Goal: Feedback & Contribution: Submit feedback/report problem

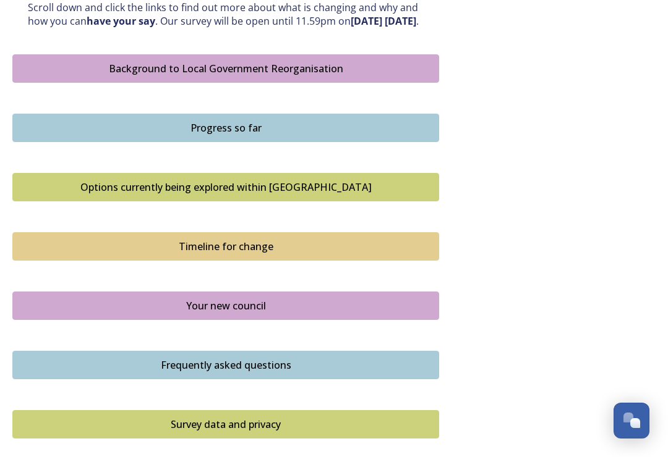
scroll to position [680, 0]
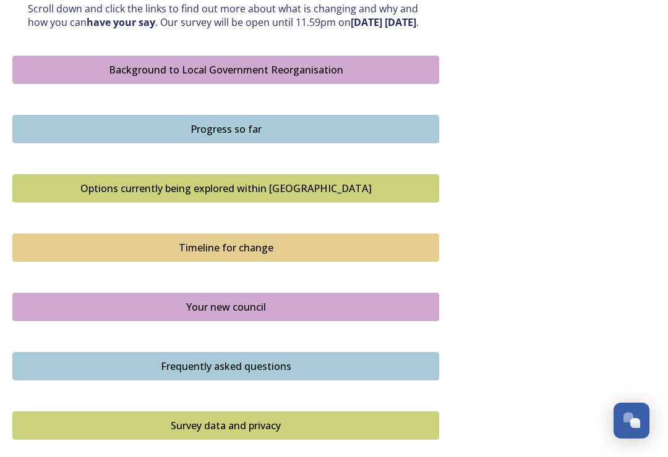
click at [116, 196] on div "Options currently being explored within [GEOGRAPHIC_DATA]" at bounding box center [225, 188] width 413 height 15
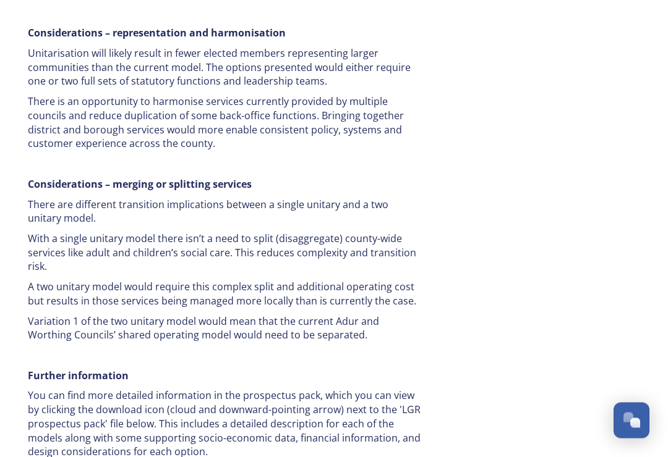
scroll to position [2444, 0]
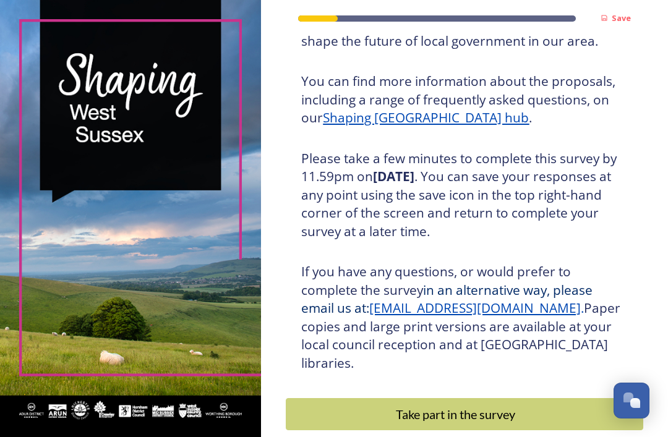
scroll to position [146, 0]
click at [493, 405] on div "Take part in the survey" at bounding box center [455, 414] width 326 height 19
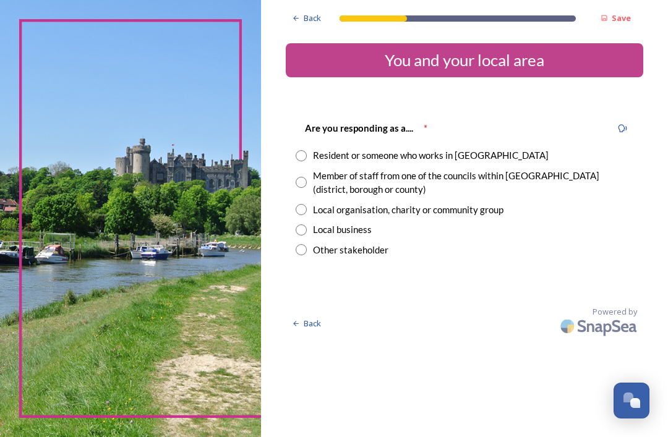
click at [307, 156] on input "radio" at bounding box center [300, 155] width 11 height 11
radio input "true"
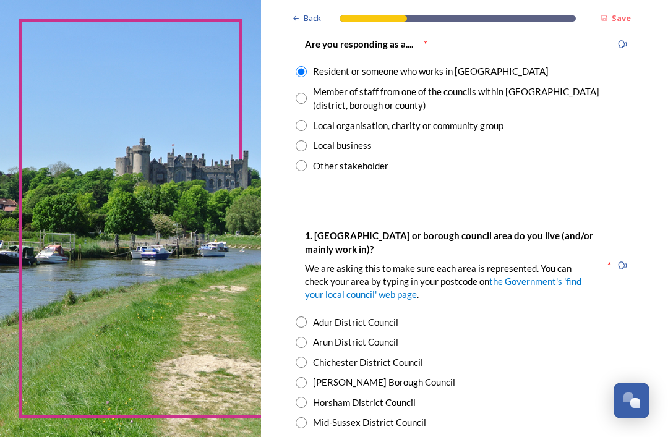
scroll to position [84, 0]
click at [307, 378] on input "radio" at bounding box center [300, 382] width 11 height 11
radio input "true"
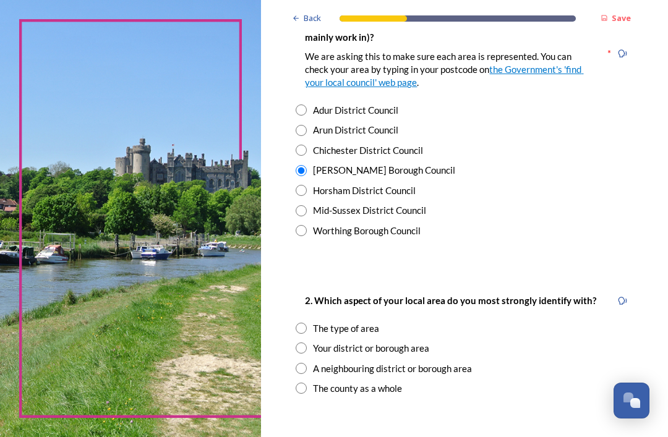
scroll to position [299, 0]
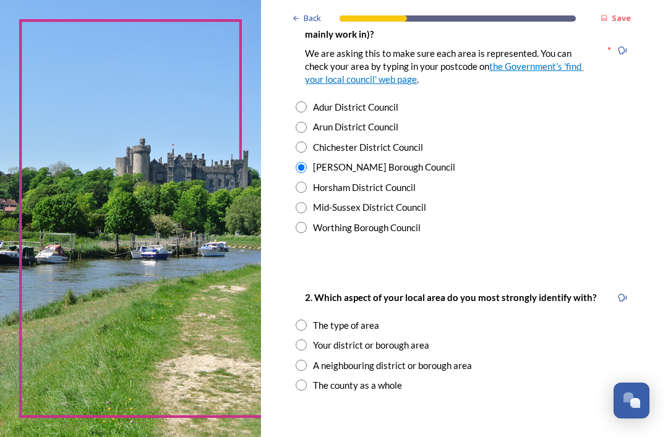
click at [307, 380] on input "radio" at bounding box center [300, 385] width 11 height 11
radio input "true"
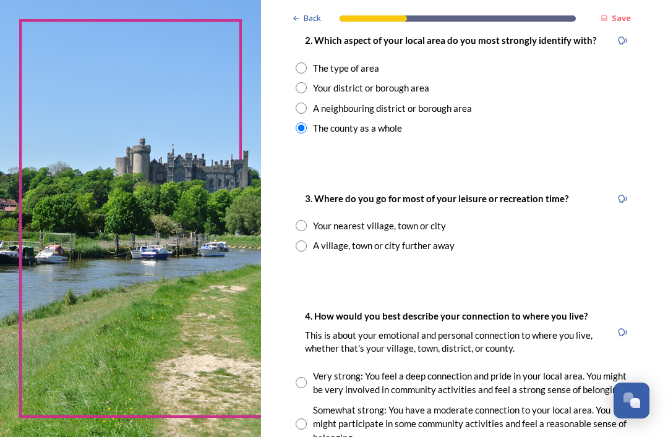
scroll to position [557, 0]
click at [315, 218] on div "Your nearest village, town or city" at bounding box center [463, 225] width 337 height 14
radio input "true"
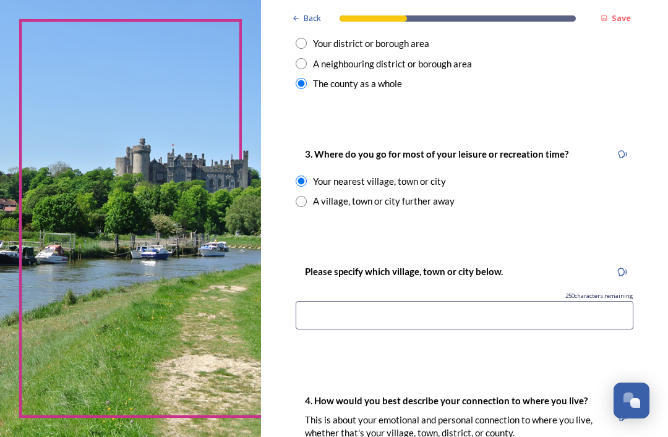
scroll to position [601, 0]
click at [323, 302] on input at bounding box center [463, 315] width 337 height 28
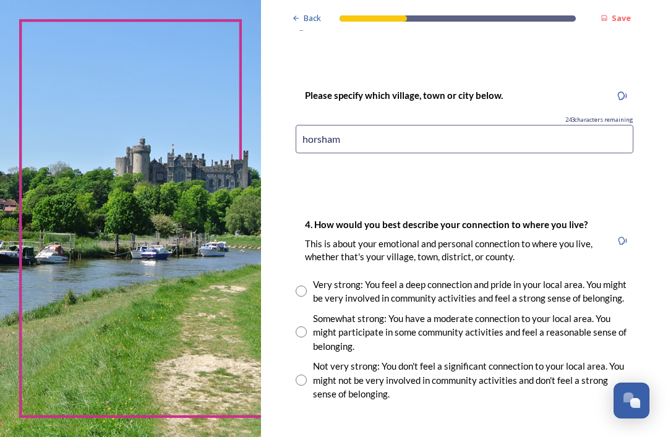
scroll to position [777, 0]
type input "horsham"
click at [307, 326] on input "radio" at bounding box center [300, 331] width 11 height 11
radio input "true"
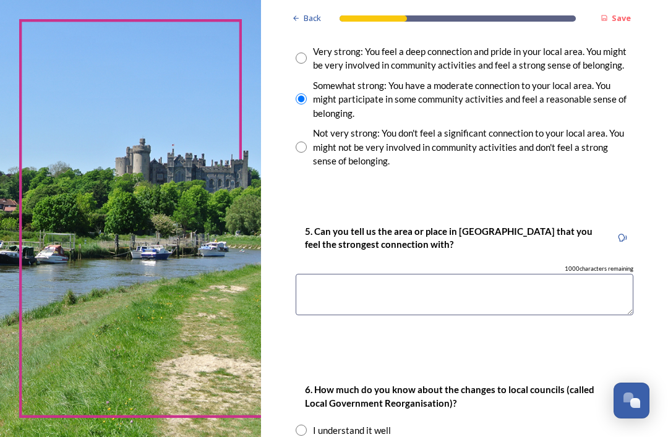
scroll to position [1010, 0]
click at [343, 274] on textarea at bounding box center [463, 294] width 337 height 41
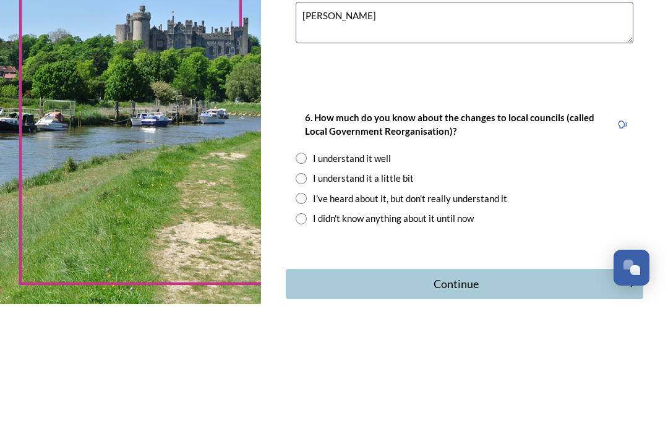
scroll to position [1149, 0]
type textarea "crawley"
click at [303, 306] on input "radio" at bounding box center [300, 311] width 11 height 11
radio input "true"
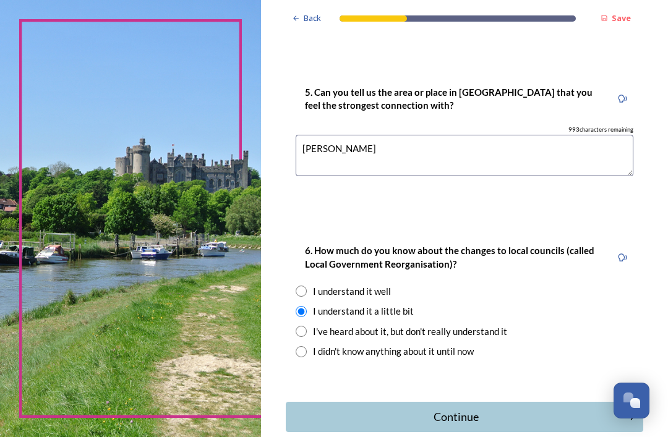
click at [512, 402] on button "Continue" at bounding box center [464, 417] width 357 height 30
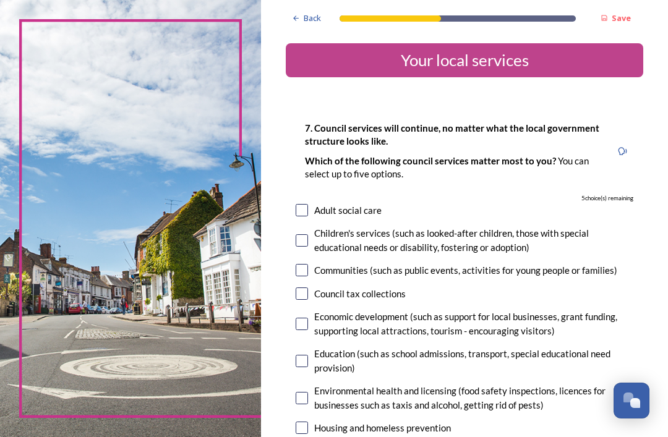
click at [302, 234] on input "checkbox" at bounding box center [301, 240] width 12 height 12
checkbox input "true"
click at [308, 264] on input "checkbox" at bounding box center [301, 270] width 12 height 12
checkbox input "true"
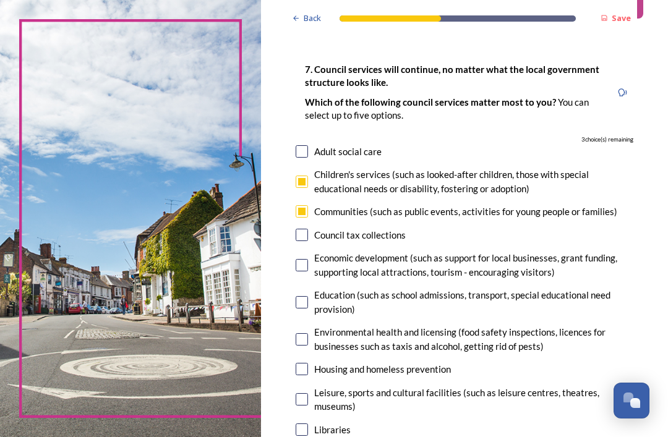
scroll to position [59, 0]
click at [308, 258] on input "checkbox" at bounding box center [301, 264] width 12 height 12
checkbox input "true"
click at [308, 295] on input "checkbox" at bounding box center [301, 301] width 12 height 12
checkbox input "true"
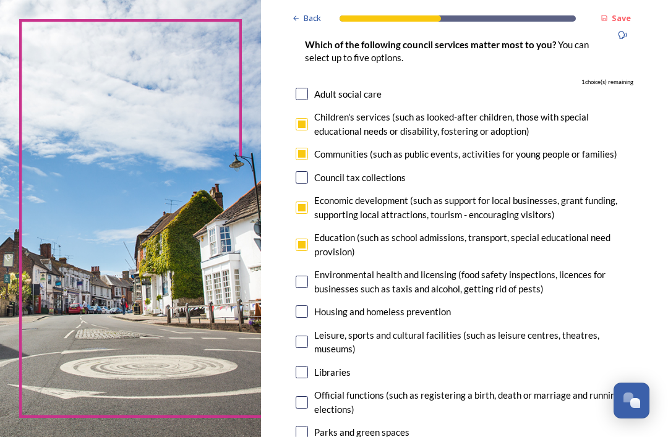
scroll to position [116, 0]
click at [314, 147] on div "Communities (such as public events, activities for young people or families)" at bounding box center [463, 154] width 337 height 14
checkbox input "false"
click at [308, 305] on input "checkbox" at bounding box center [301, 311] width 12 height 12
checkbox input "true"
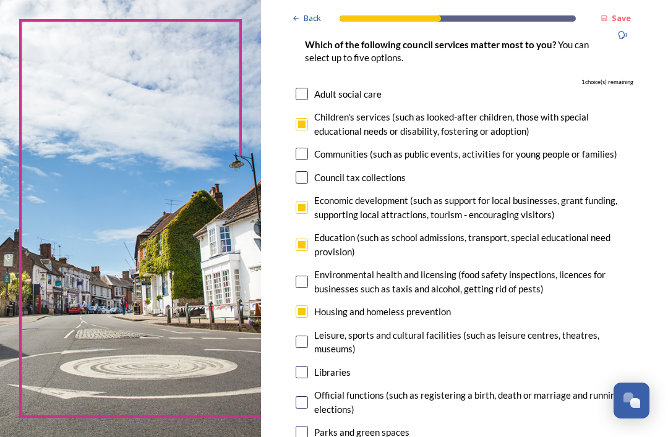
click at [308, 366] on input "checkbox" at bounding box center [301, 372] width 12 height 12
checkbox input "true"
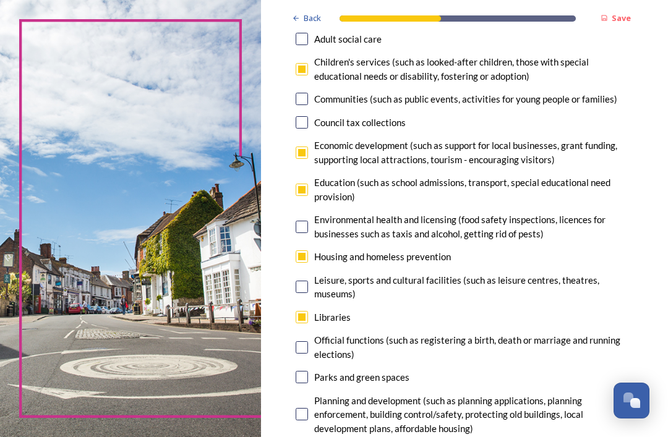
scroll to position [172, 0]
click at [308, 370] on input "checkbox" at bounding box center [301, 376] width 12 height 12
checkbox input "false"
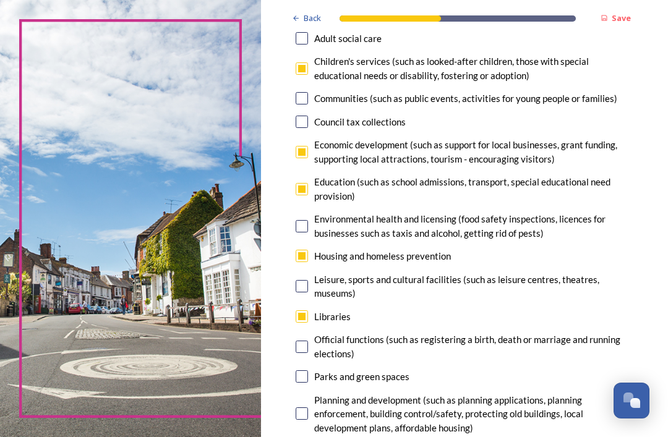
click at [622, 212] on div "Environmental health and licensing (food safety inspections, licences for busin…" at bounding box center [473, 226] width 319 height 28
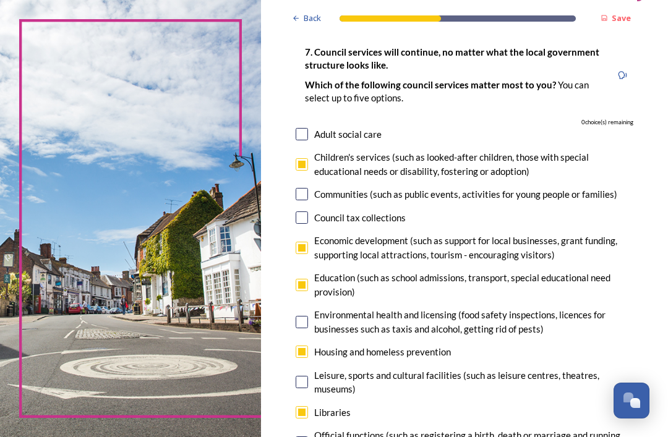
scroll to position [76, 0]
click at [303, 242] on input "checkbox" at bounding box center [301, 248] width 12 height 12
checkbox input "false"
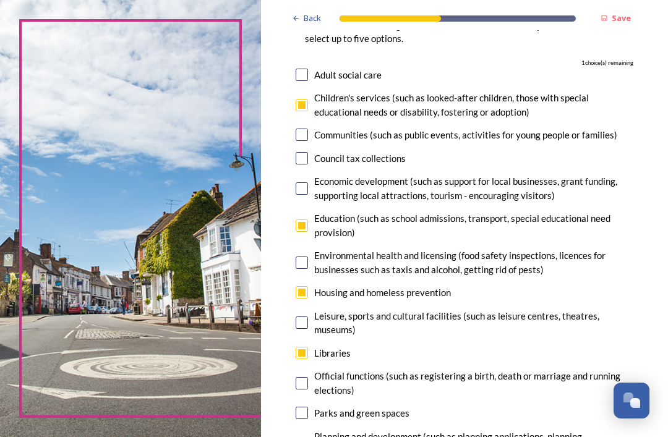
scroll to position [135, 0]
click at [308, 407] on input "checkbox" at bounding box center [301, 413] width 12 height 12
checkbox input "true"
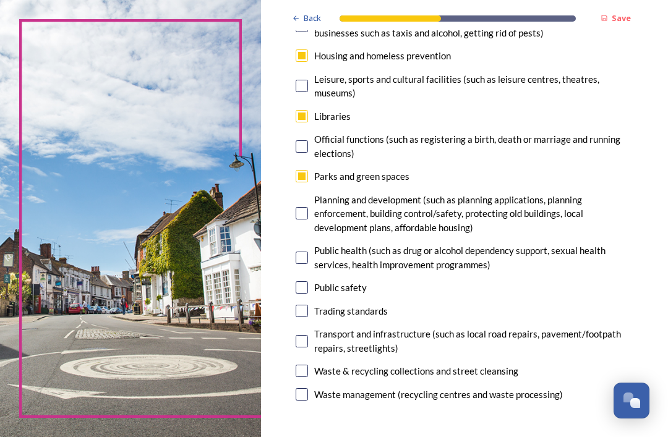
scroll to position [373, 0]
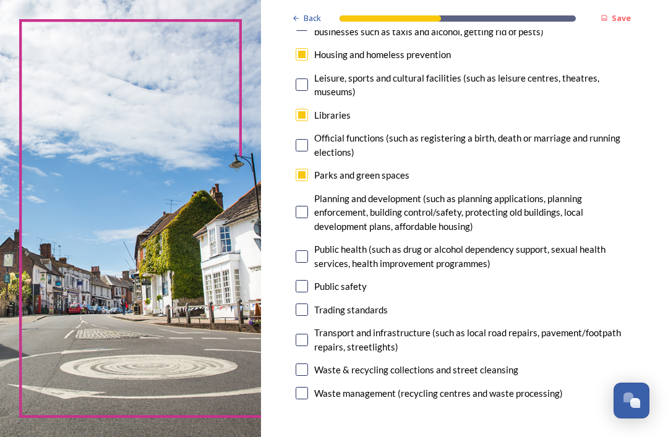
click at [617, 363] on div "Waste & recycling collections and street cleansing" at bounding box center [463, 370] width 337 height 14
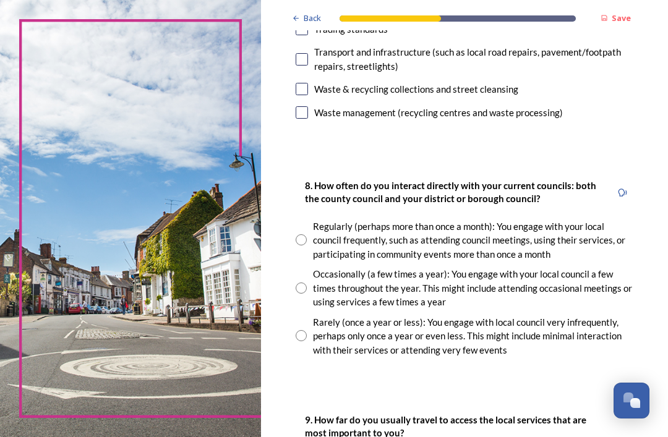
scroll to position [656, 0]
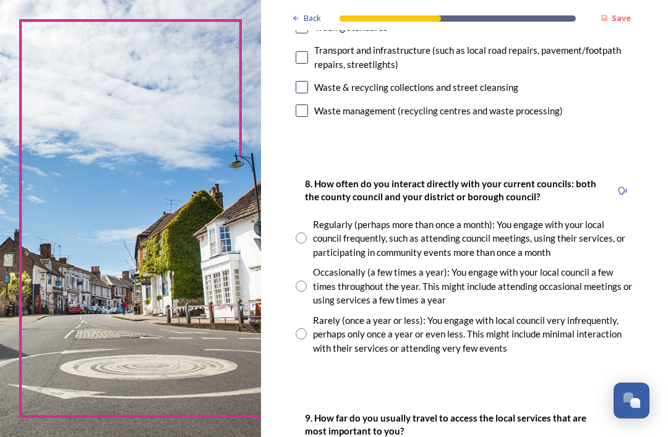
click at [307, 328] on input "radio" at bounding box center [300, 333] width 11 height 11
radio input "true"
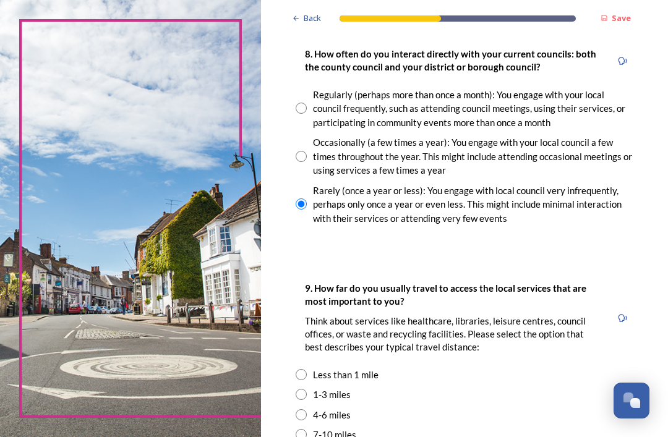
scroll to position [792, 0]
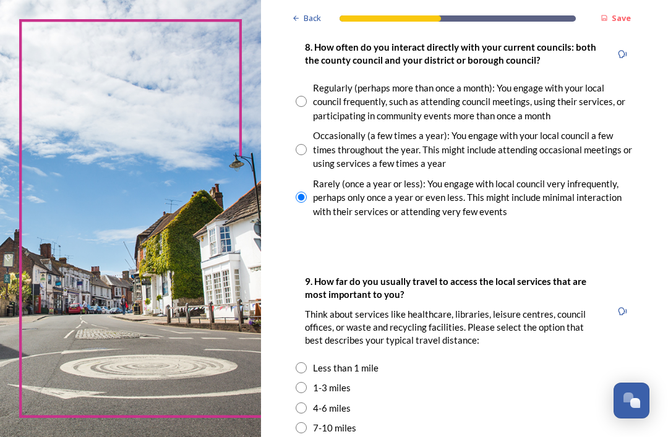
click at [306, 382] on input "radio" at bounding box center [300, 387] width 11 height 11
radio input "true"
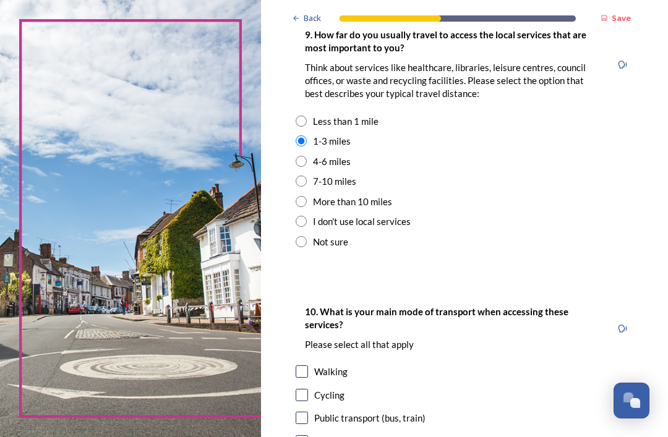
scroll to position [1040, 0]
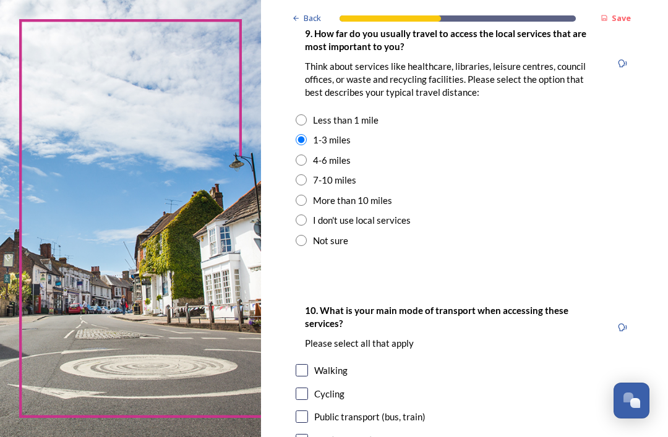
click at [308, 434] on input "checkbox" at bounding box center [301, 440] width 12 height 12
checkbox input "true"
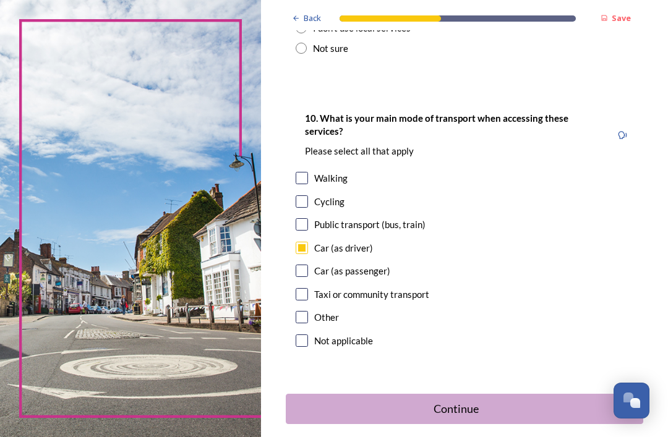
scroll to position [1232, 0]
click at [499, 401] on div "Continue" at bounding box center [455, 409] width 326 height 17
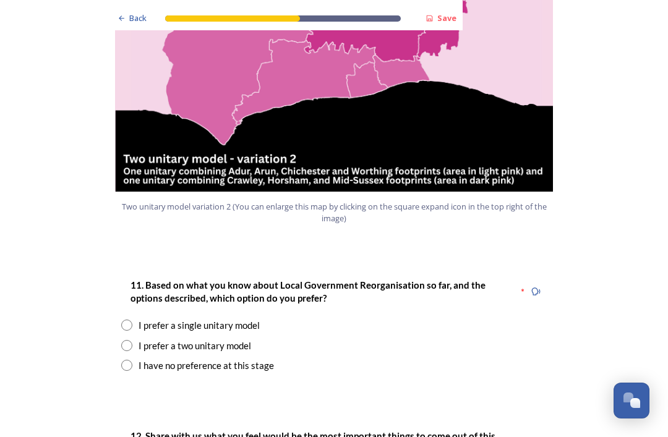
scroll to position [1453, 0]
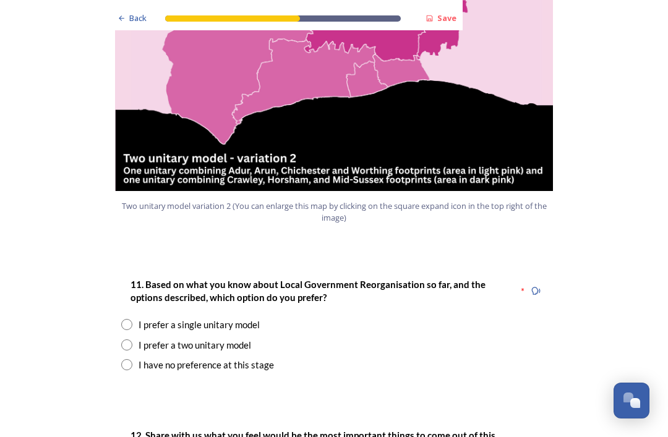
click at [137, 338] on div "I prefer a two unitary model" at bounding box center [333, 345] width 425 height 14
radio input "true"
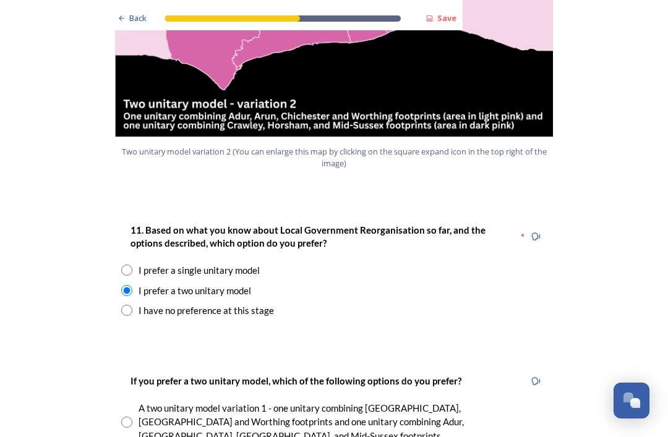
scroll to position [1507, 0]
radio input "true"
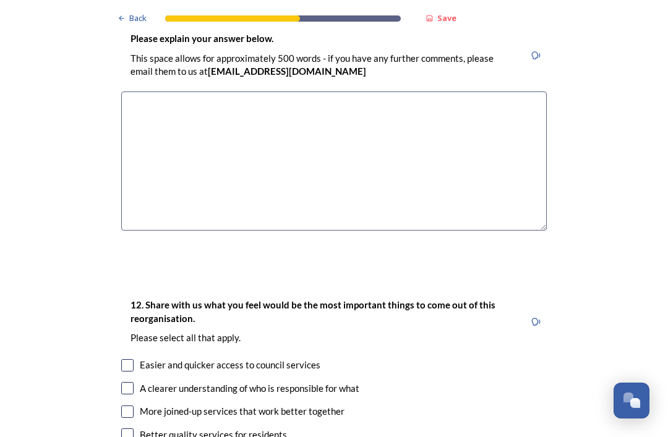
scroll to position [2042, 0]
click at [132, 382] on input "checkbox" at bounding box center [127, 388] width 12 height 12
checkbox input "true"
click at [133, 405] on input "checkbox" at bounding box center [127, 411] width 12 height 12
checkbox input "true"
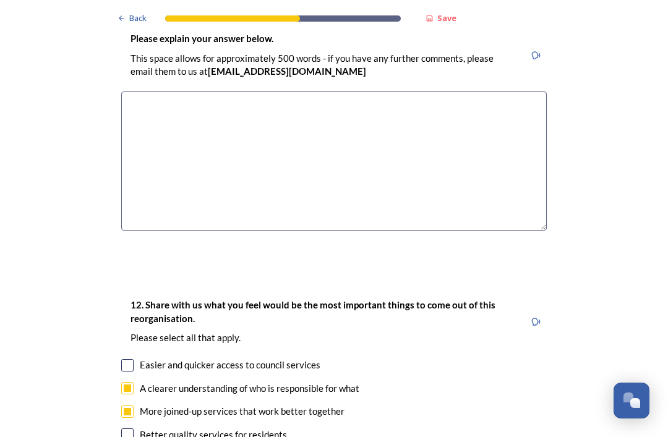
click at [127, 428] on input "checkbox" at bounding box center [127, 434] width 12 height 12
checkbox input "true"
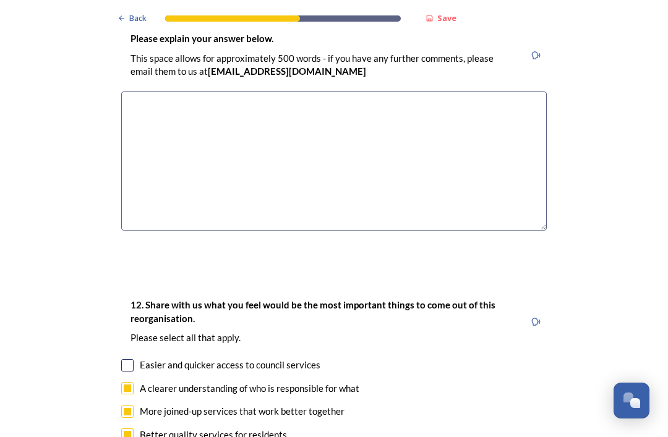
checkbox input "true"
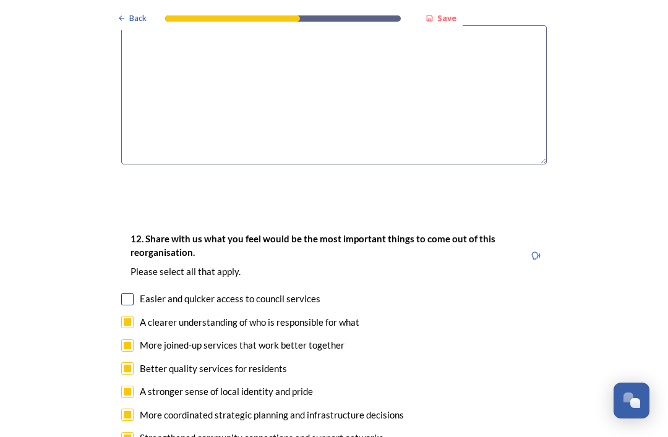
scroll to position [2108, 0]
checkbox input "true"
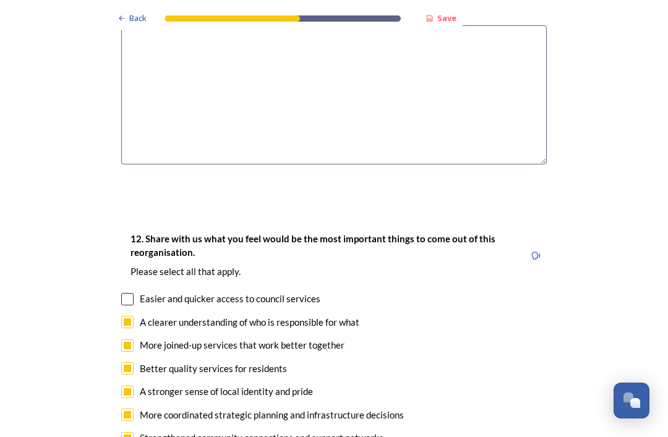
checkbox input "true"
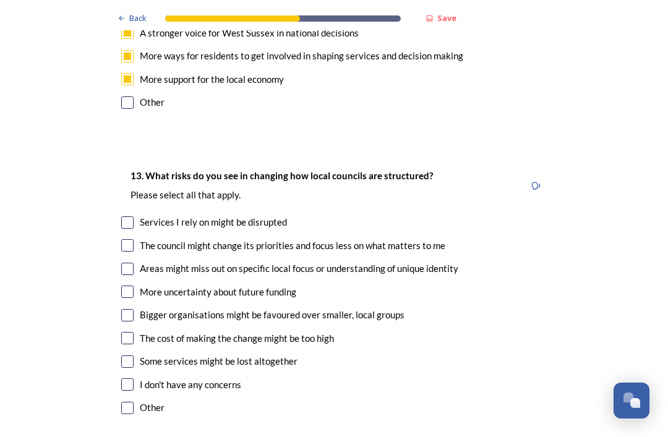
scroll to position [2537, 0]
click at [132, 239] on input "checkbox" at bounding box center [127, 245] width 12 height 12
checkbox input "true"
click at [122, 262] on input "checkbox" at bounding box center [127, 268] width 12 height 12
checkbox input "true"
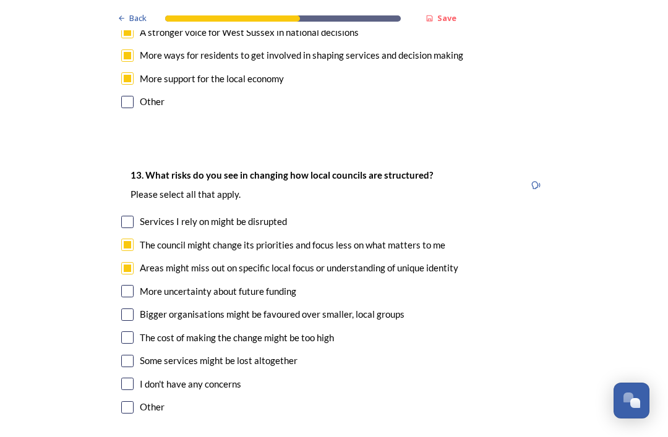
click at [122, 308] on input "checkbox" at bounding box center [127, 314] width 12 height 12
checkbox input "true"
click at [117, 240] on div "13. What risks do you see in changing how local councils are structured? ﻿Pleas…" at bounding box center [333, 292] width 445 height 274
click at [123, 355] on input "checkbox" at bounding box center [127, 361] width 12 height 12
checkbox input "true"
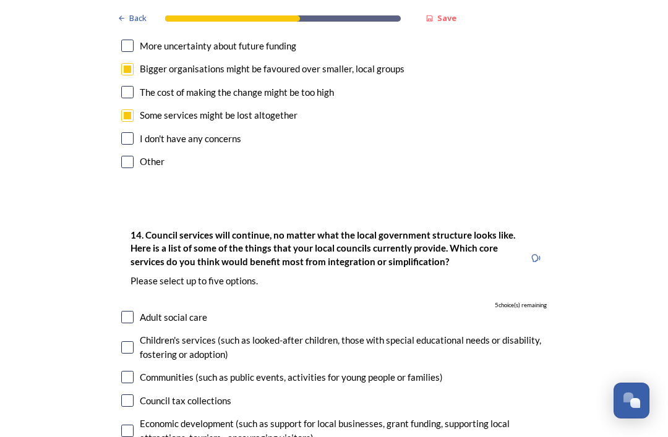
scroll to position [2789, 0]
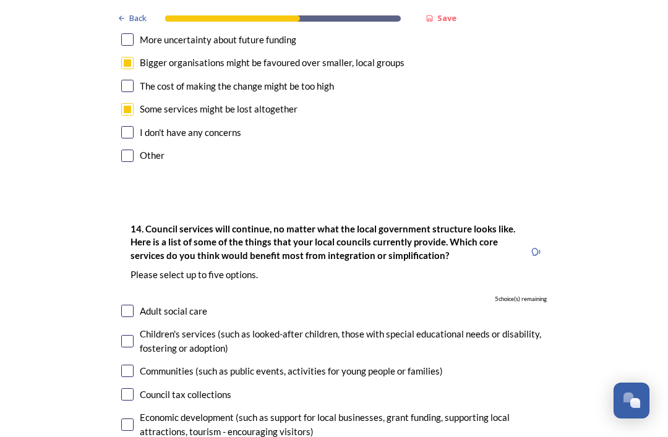
click at [132, 335] on input "checkbox" at bounding box center [127, 341] width 12 height 12
checkbox input "true"
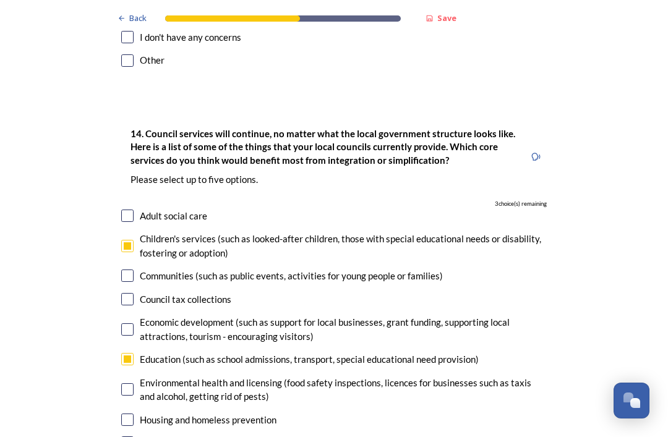
scroll to position [2885, 0]
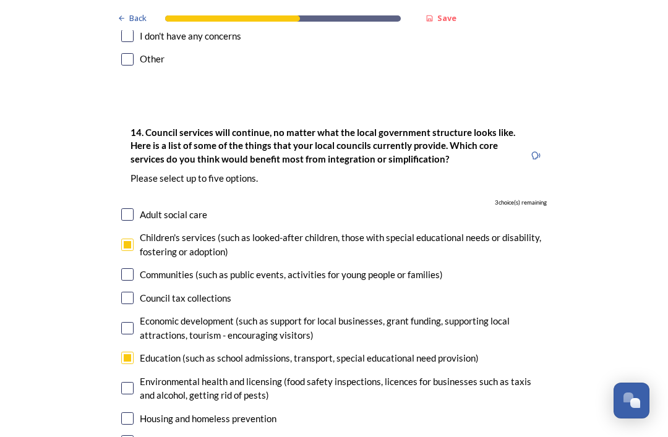
click at [125, 382] on input "checkbox" at bounding box center [127, 388] width 12 height 12
checkbox input "true"
click at [132, 412] on input "checkbox" at bounding box center [127, 418] width 12 height 12
checkbox input "true"
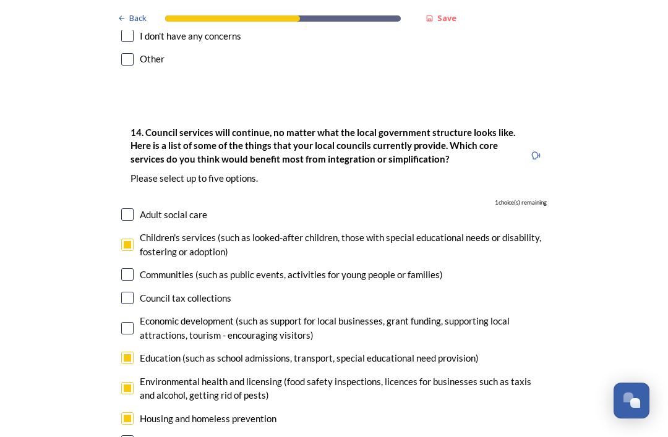
checkbox input "true"
click at [128, 435] on input "checkbox" at bounding box center [127, 441] width 12 height 12
checkbox input "false"
click at [127, 382] on input "checkbox" at bounding box center [127, 388] width 12 height 12
checkbox input "false"
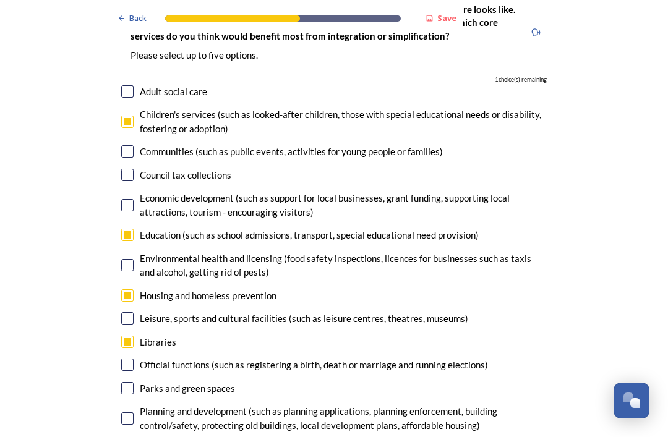
scroll to position [3014, 0]
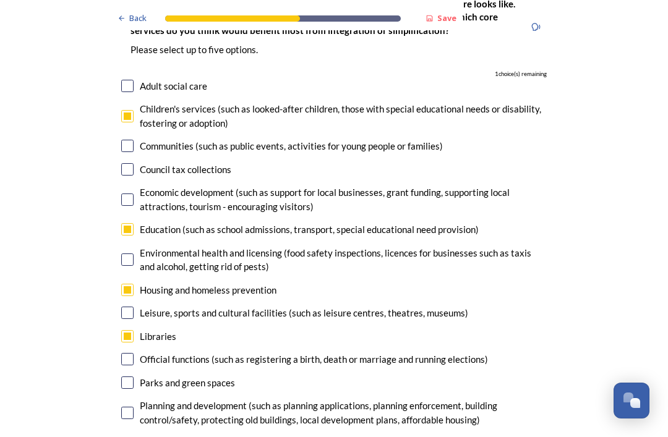
click at [132, 376] on input "checkbox" at bounding box center [127, 382] width 12 height 12
checkbox input "true"
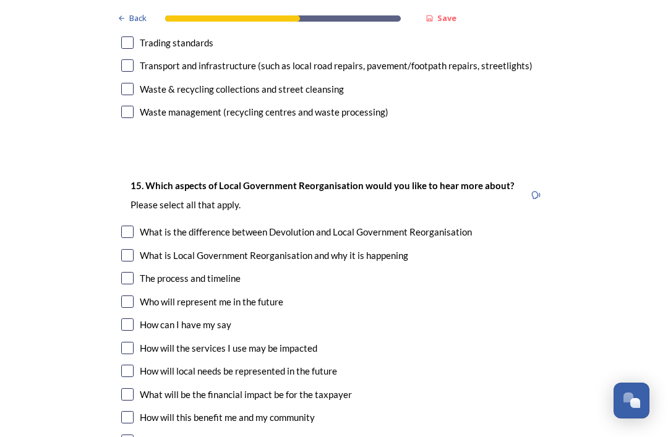
scroll to position [3474, 0]
click at [127, 249] on input "checkbox" at bounding box center [127, 255] width 12 height 12
checkbox input "true"
click at [123, 342] on input "checkbox" at bounding box center [127, 348] width 12 height 12
checkbox input "true"
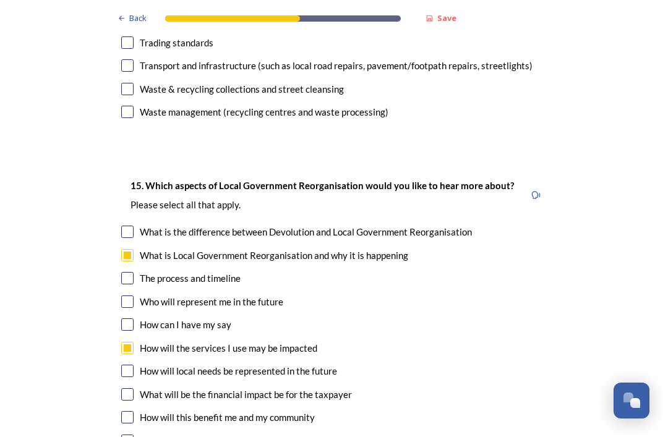
click at [124, 365] on input "checkbox" at bounding box center [127, 371] width 12 height 12
checkbox input "true"
click at [130, 411] on input "checkbox" at bounding box center [127, 417] width 12 height 12
checkbox input "true"
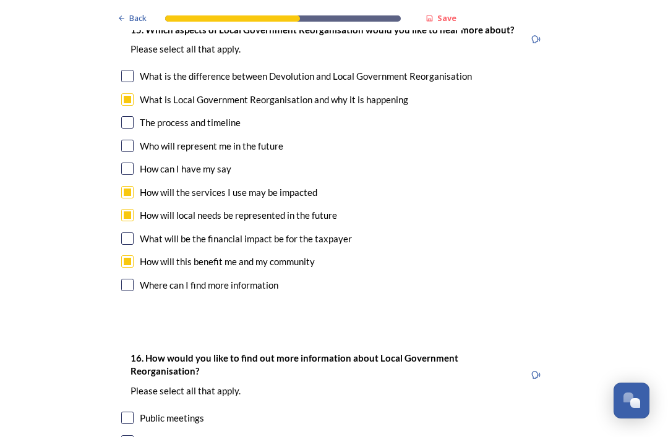
scroll to position [3631, 0]
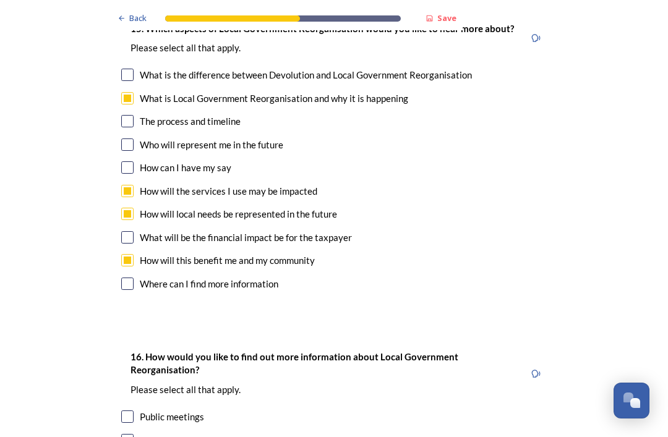
click at [132, 434] on input "checkbox" at bounding box center [127, 440] width 12 height 12
checkbox input "true"
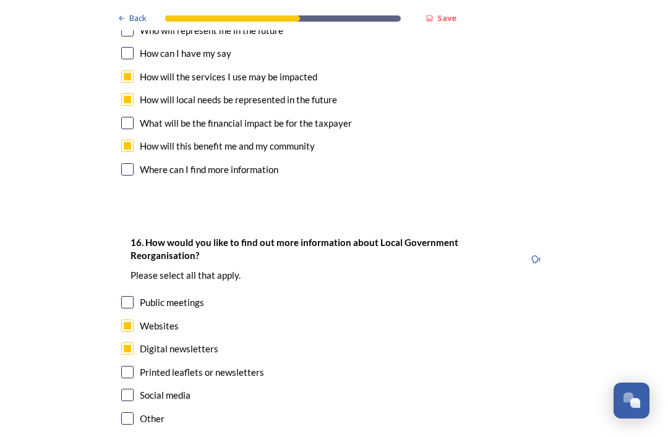
scroll to position [3745, 0]
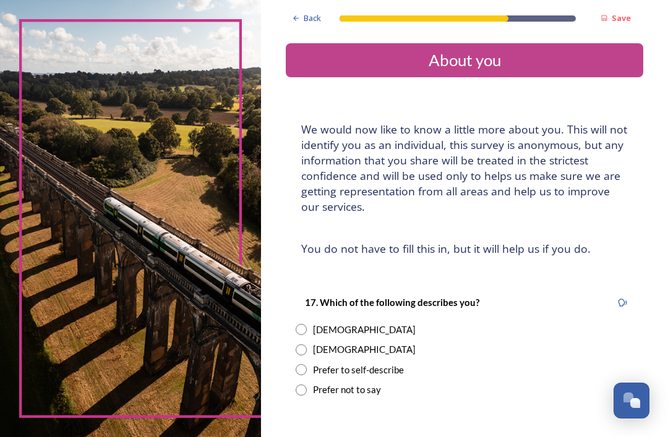
click at [307, 324] on input "radio" at bounding box center [300, 329] width 11 height 11
radio input "true"
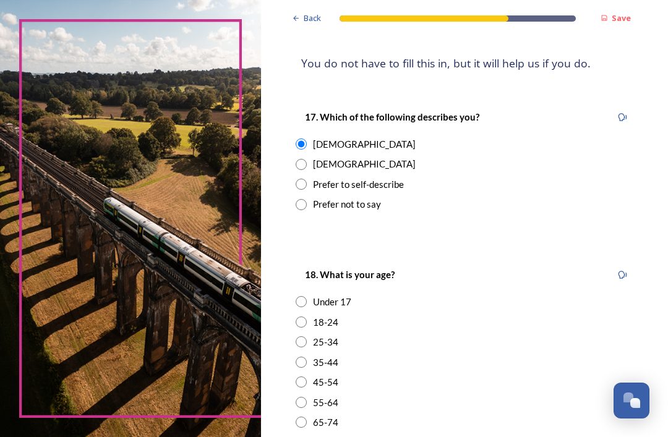
scroll to position [186, 0]
click at [307, 436] on input "radio" at bounding box center [300, 441] width 11 height 11
radio input "true"
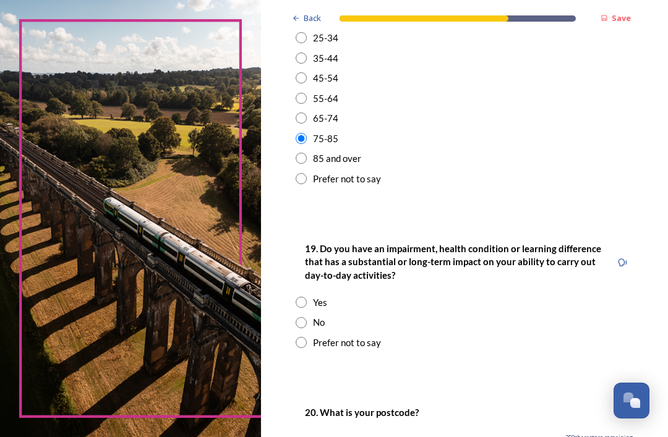
scroll to position [490, 0]
click at [303, 316] on input "radio" at bounding box center [300, 321] width 11 height 11
radio input "true"
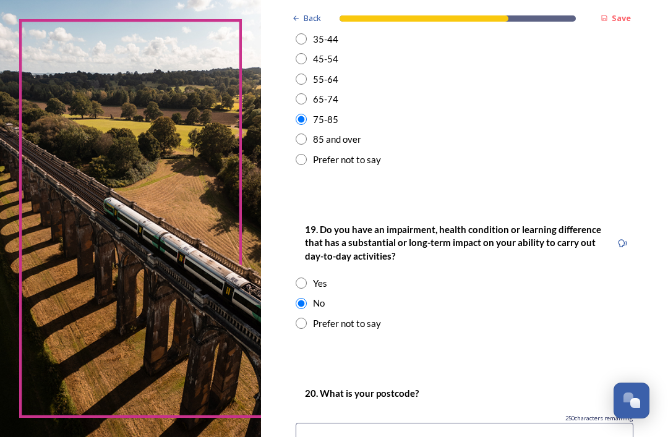
scroll to position [511, 0]
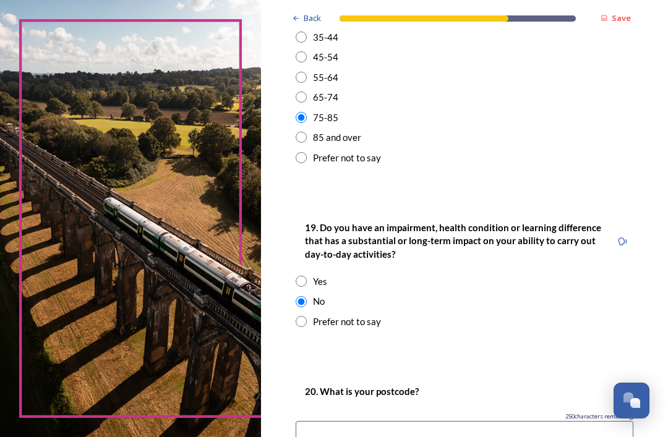
click at [323, 421] on input at bounding box center [463, 435] width 337 height 28
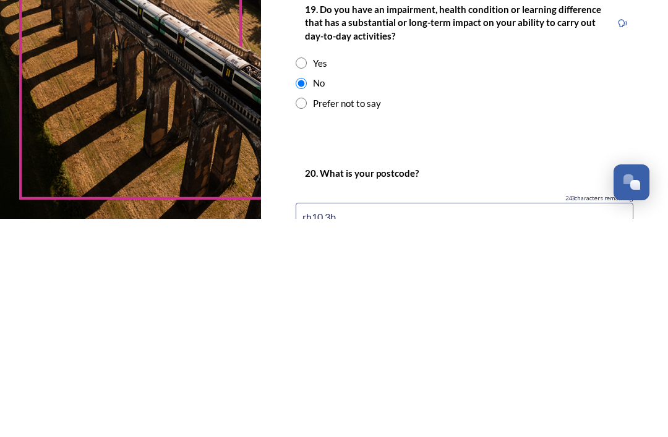
type input "rh10 3bt"
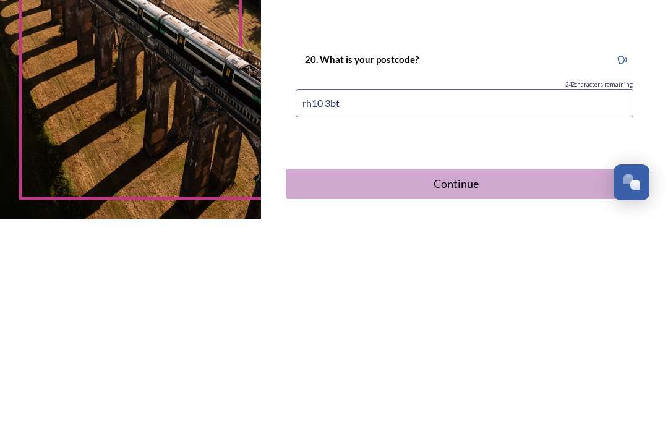
scroll to position [624, 0]
click at [428, 394] on div "Continue" at bounding box center [455, 402] width 326 height 17
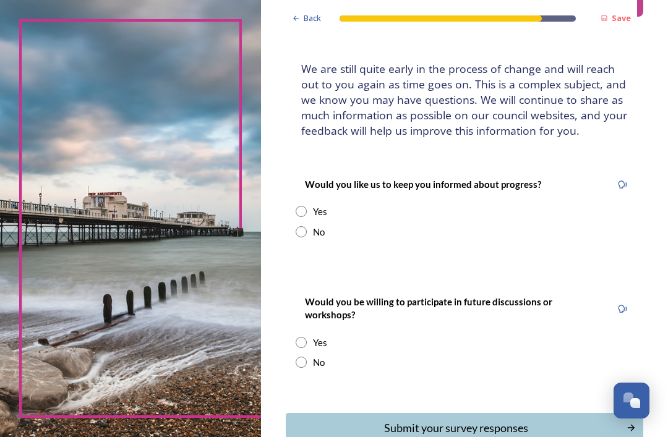
scroll to position [60, 0]
click at [309, 205] on div "Yes" at bounding box center [463, 212] width 337 height 14
radio input "true"
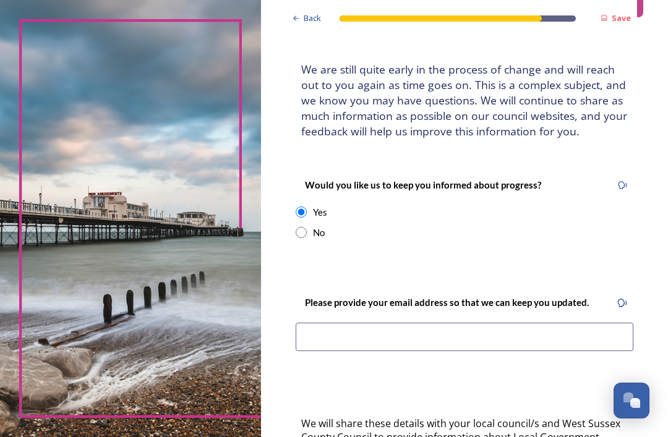
click at [402, 323] on input at bounding box center [463, 337] width 337 height 28
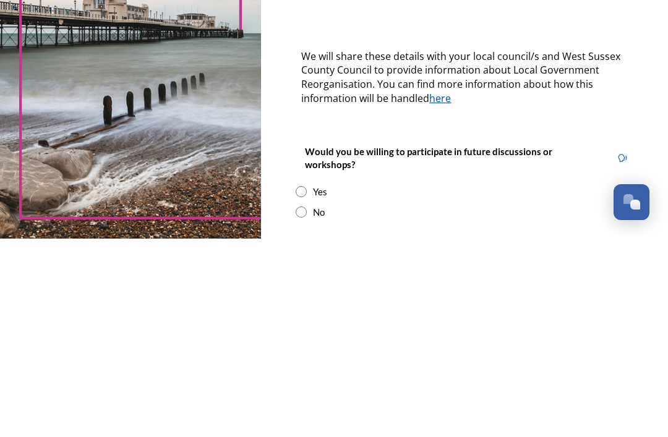
scroll to position [228, 0]
type input "margaretmathews@hotmail.co.uk"
click at [307, 405] on input "radio" at bounding box center [300, 410] width 11 height 11
radio input "true"
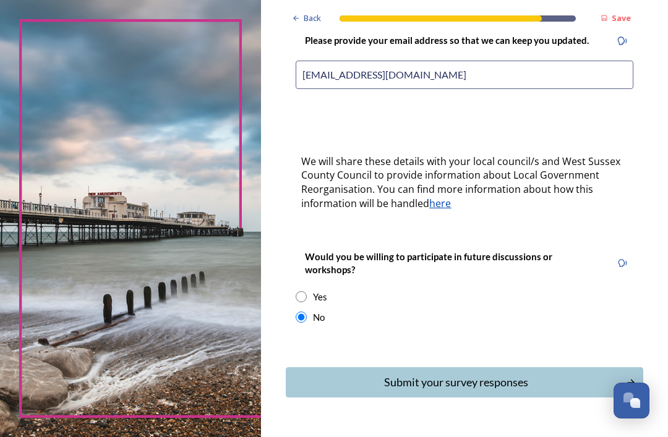
scroll to position [321, 0]
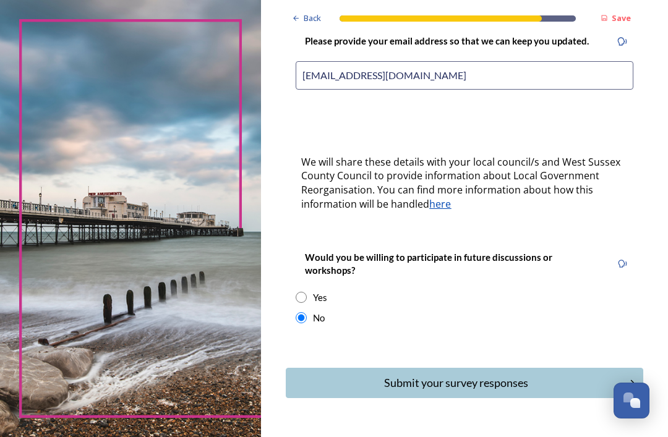
click at [525, 375] on div "Submit your survey responses" at bounding box center [455, 383] width 326 height 17
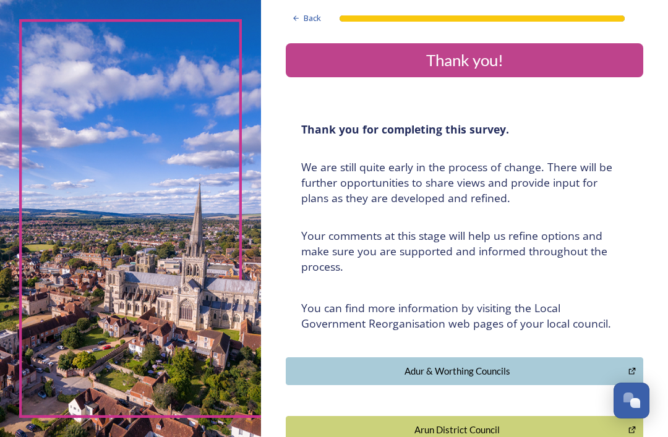
scroll to position [0, 0]
click at [483, 122] on strong "Thank you for completing this survey." at bounding box center [405, 129] width 208 height 15
